Goal: Navigation & Orientation: Find specific page/section

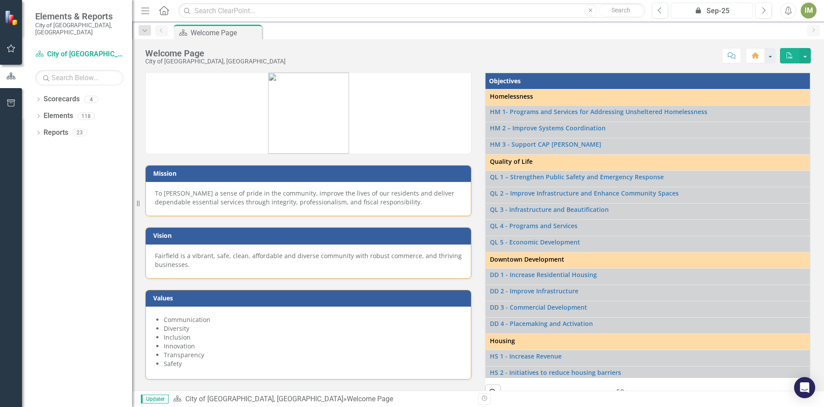
click at [728, 7] on div "icon.lock Sep-25" at bounding box center [712, 11] width 76 height 11
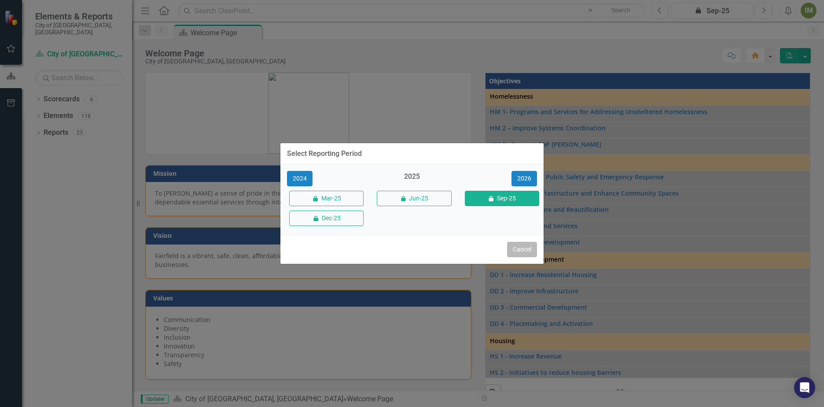
click at [526, 249] on button "Cancel" at bounding box center [522, 249] width 30 height 15
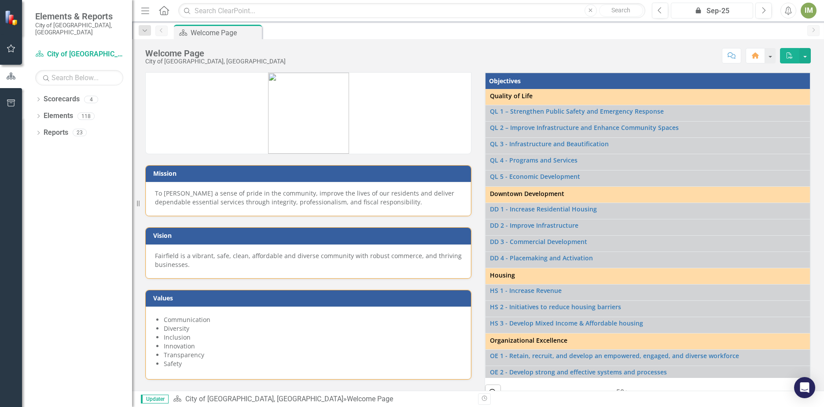
scroll to position [132, 0]
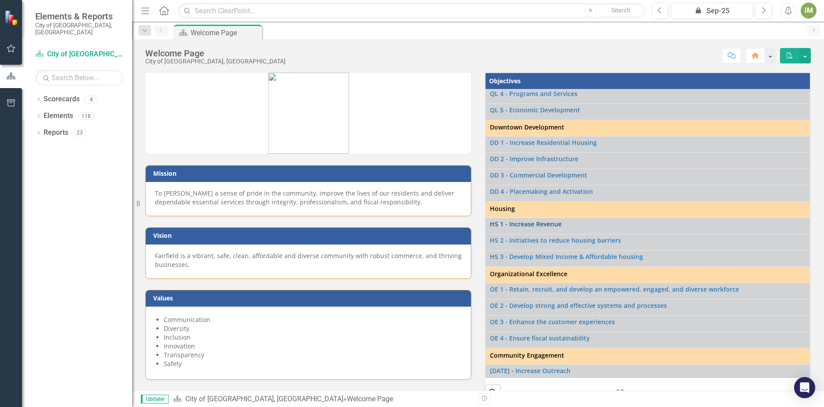
click at [526, 224] on link "HS 1 - Increase Revenue" at bounding box center [648, 224] width 316 height 7
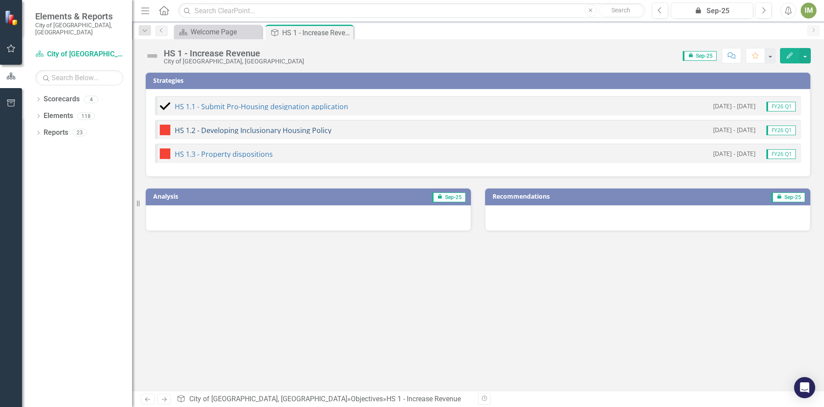
click at [264, 132] on link "HS 1.2 - Developing Inclusionary Housing Policy" at bounding box center [253, 131] width 157 height 10
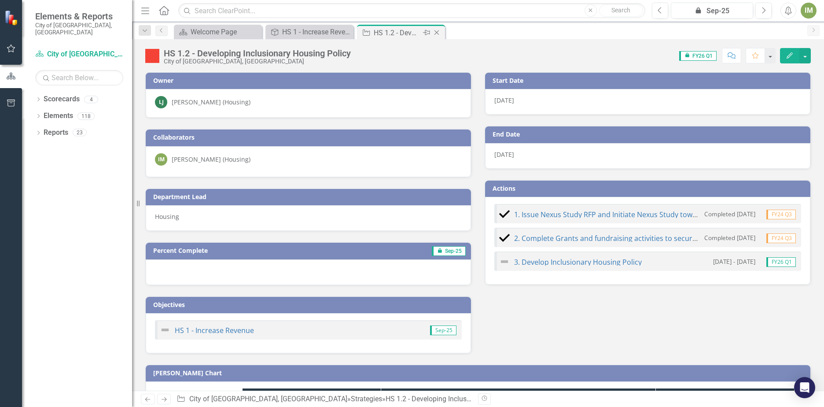
click at [436, 33] on icon "Close" at bounding box center [436, 32] width 9 height 7
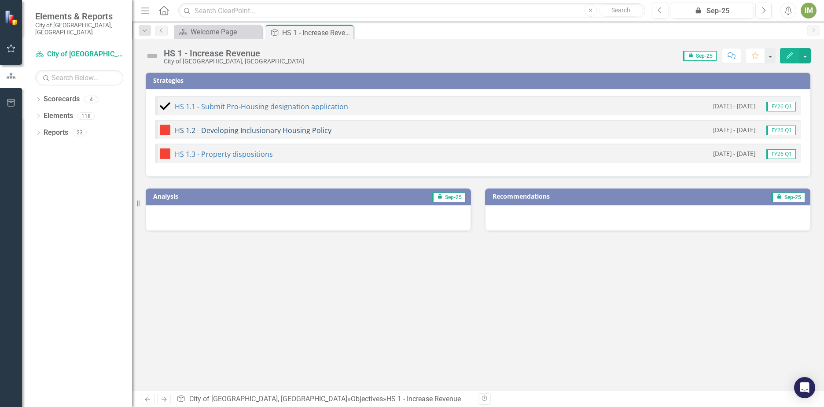
click at [225, 130] on link "HS 1.2 - Developing Inclusionary Housing Policy" at bounding box center [253, 131] width 157 height 10
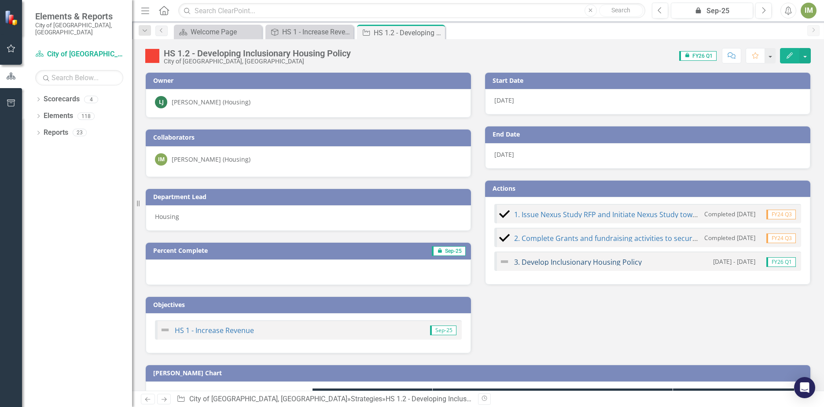
click at [533, 258] on link "3. Develop Inclusionary Housing Policy" at bounding box center [578, 262] width 128 height 10
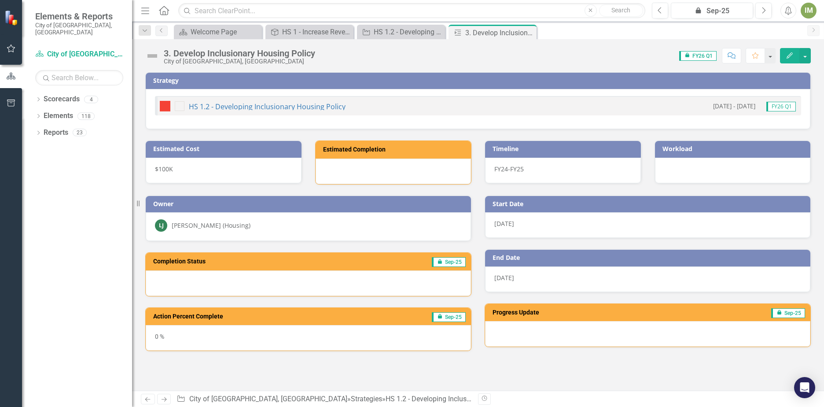
click at [0, 0] on icon "Close" at bounding box center [0, 0] width 0 height 0
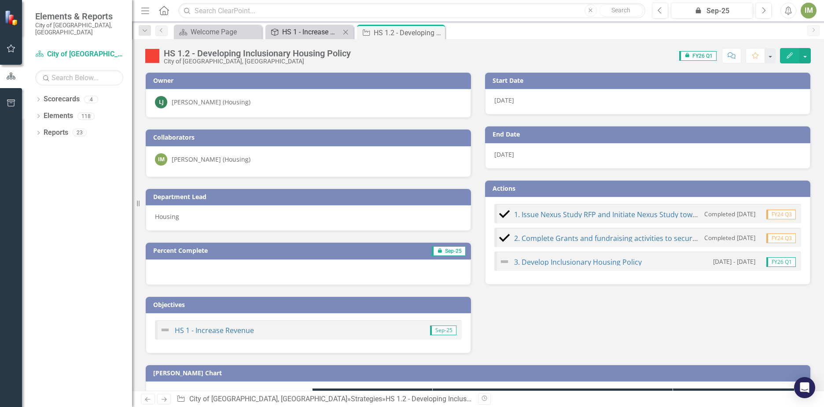
click at [292, 32] on div "HS 1 - Increase Revenue" at bounding box center [311, 31] width 58 height 11
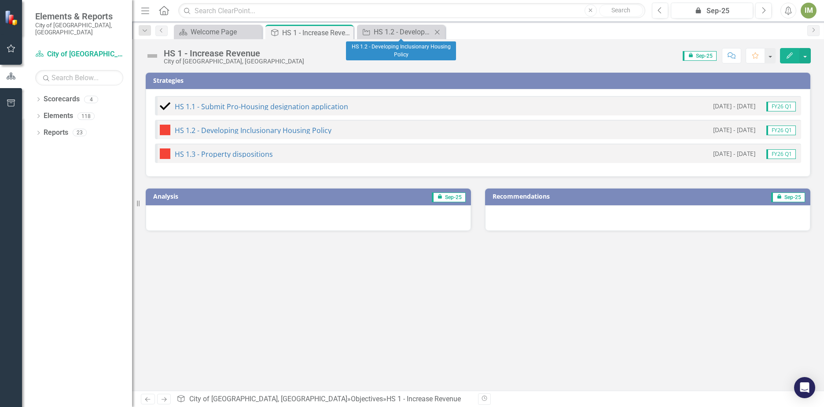
click at [439, 31] on icon "Close" at bounding box center [437, 32] width 9 height 7
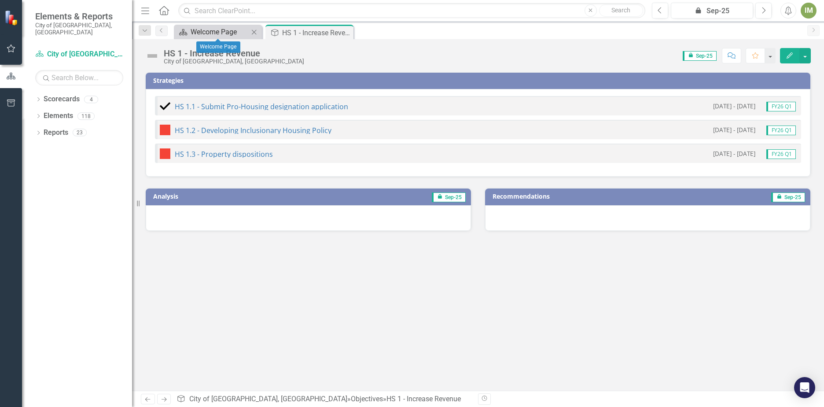
click at [227, 36] on div "Welcome Page" at bounding box center [220, 31] width 58 height 11
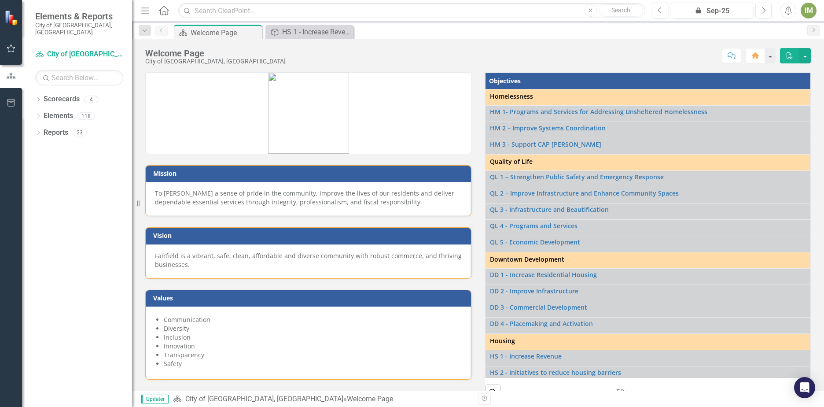
scroll to position [174, 0]
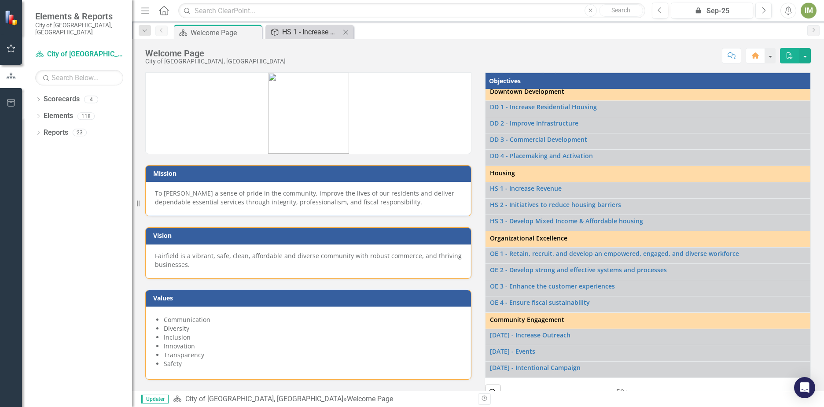
click at [315, 28] on div "HS 1 - Increase Revenue" at bounding box center [311, 31] width 58 height 11
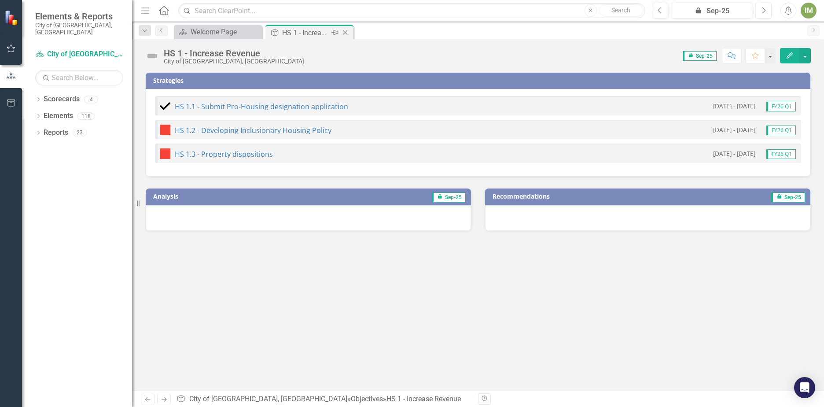
click at [344, 29] on icon "Close" at bounding box center [345, 32] width 9 height 7
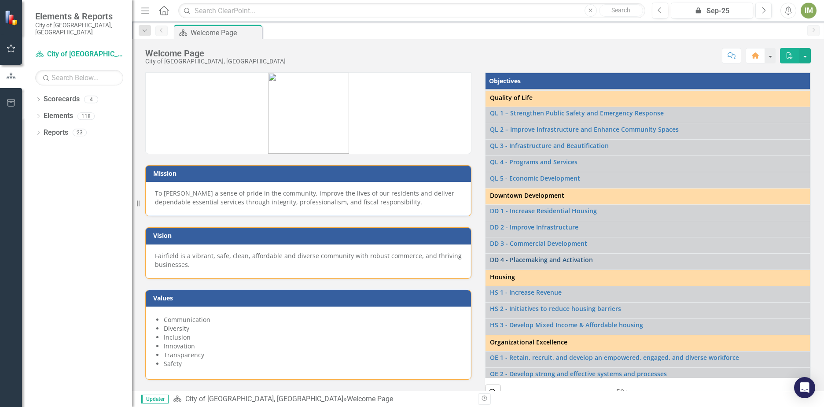
scroll to position [132, 0]
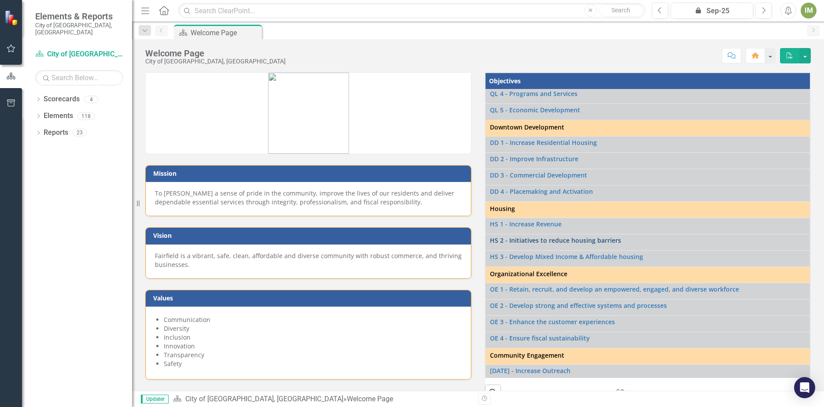
click at [528, 239] on link "HS 2 - Initiatives to reduce housing barriers" at bounding box center [648, 240] width 316 height 7
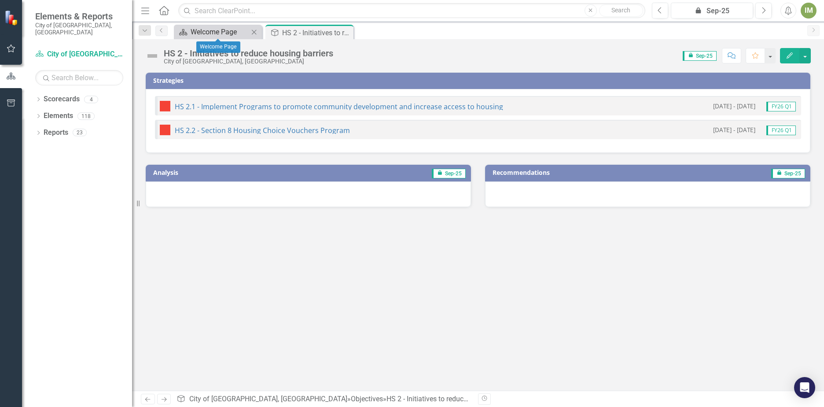
click at [237, 26] on div "Welcome Page" at bounding box center [220, 31] width 58 height 11
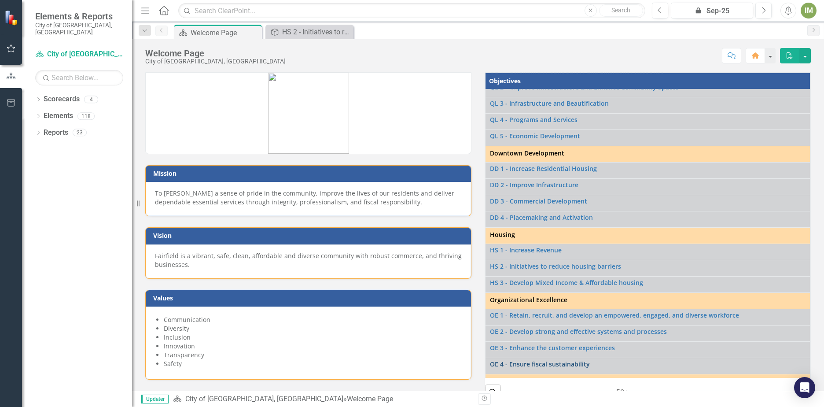
scroll to position [174, 0]
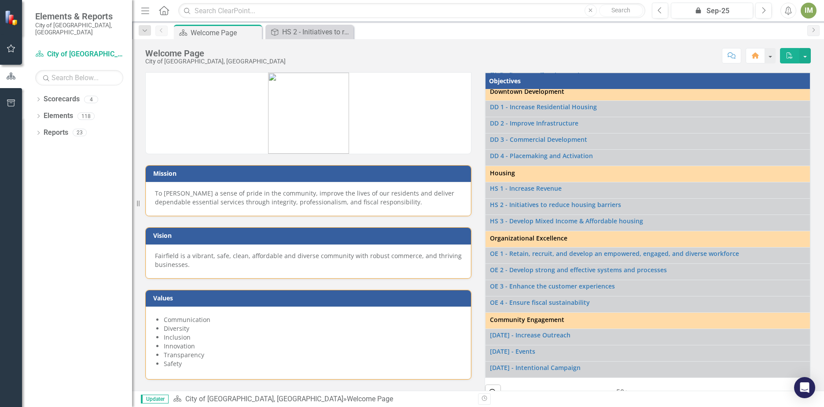
click at [553, 215] on td "HS 3 - Develop Mixed Income & Affordable housing Link Open Element" at bounding box center [648, 223] width 325 height 16
click at [553, 218] on link "HS 3 - Develop Mixed Income & Affordable housing" at bounding box center [648, 221] width 316 height 7
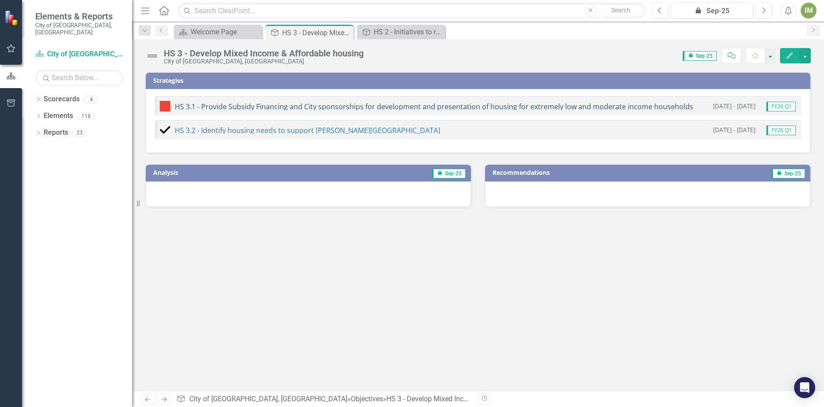
click at [307, 106] on link "HS 3.1 - Provide Subsidy Financing and City sponsorships for development and pr…" at bounding box center [434, 107] width 519 height 10
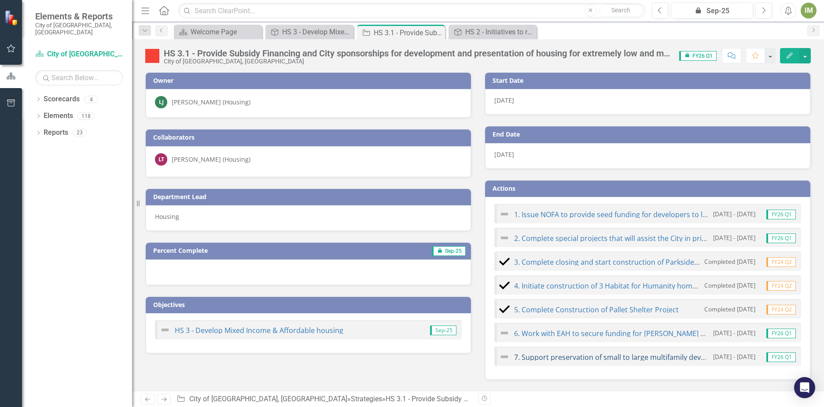
click at [663, 358] on link "7. Support preservation of small to large multifamily development" at bounding box center [623, 357] width 219 height 10
